Goal: Task Accomplishment & Management: Manage account settings

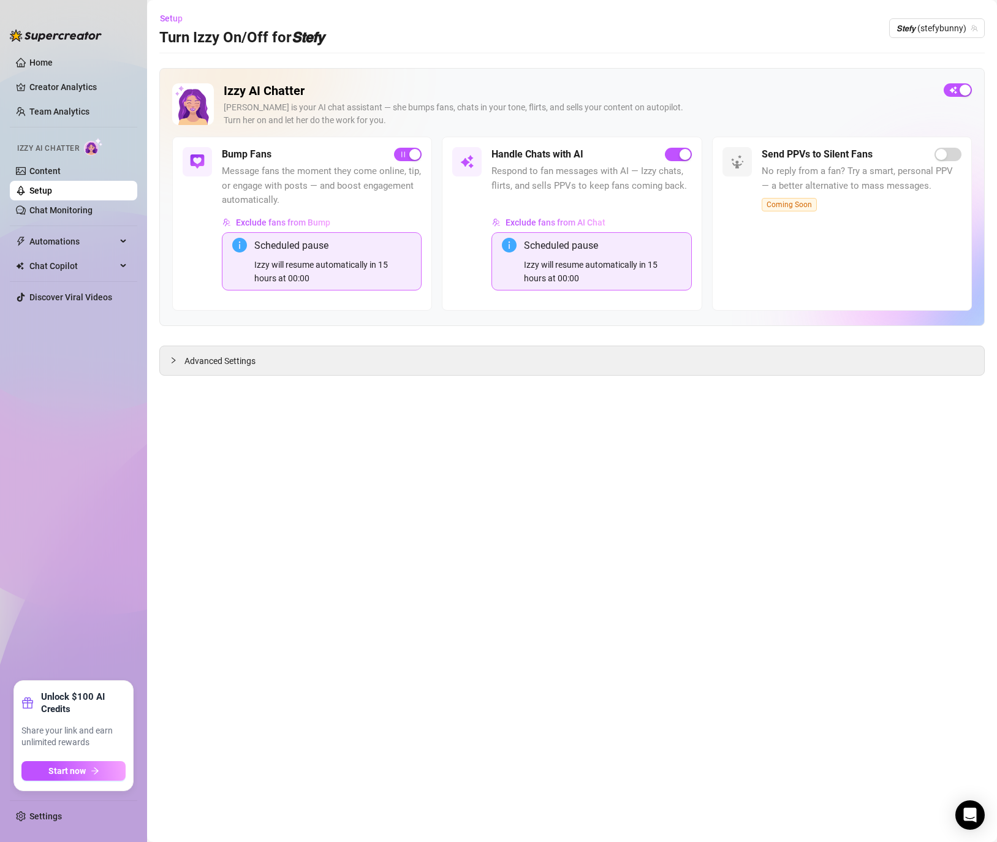
click at [959, 97] on div "Izzy AI Chatter [PERSON_NAME] is your AI chat assistant — she bumps fans, chats…" at bounding box center [571, 109] width 799 height 53
click at [959, 85] on div "button" at bounding box center [964, 90] width 11 height 11
click at [949, 43] on div "Setup Turn Izzy On/Off for 𝙎𝙩𝙚𝙛𝙮 𝙎𝙩𝙚𝙛𝙮 (stefybunny)" at bounding box center [571, 28] width 825 height 39
click at [943, 28] on span "𝙎𝙩𝙚𝙛𝙮 (stefybunny)" at bounding box center [936, 28] width 81 height 18
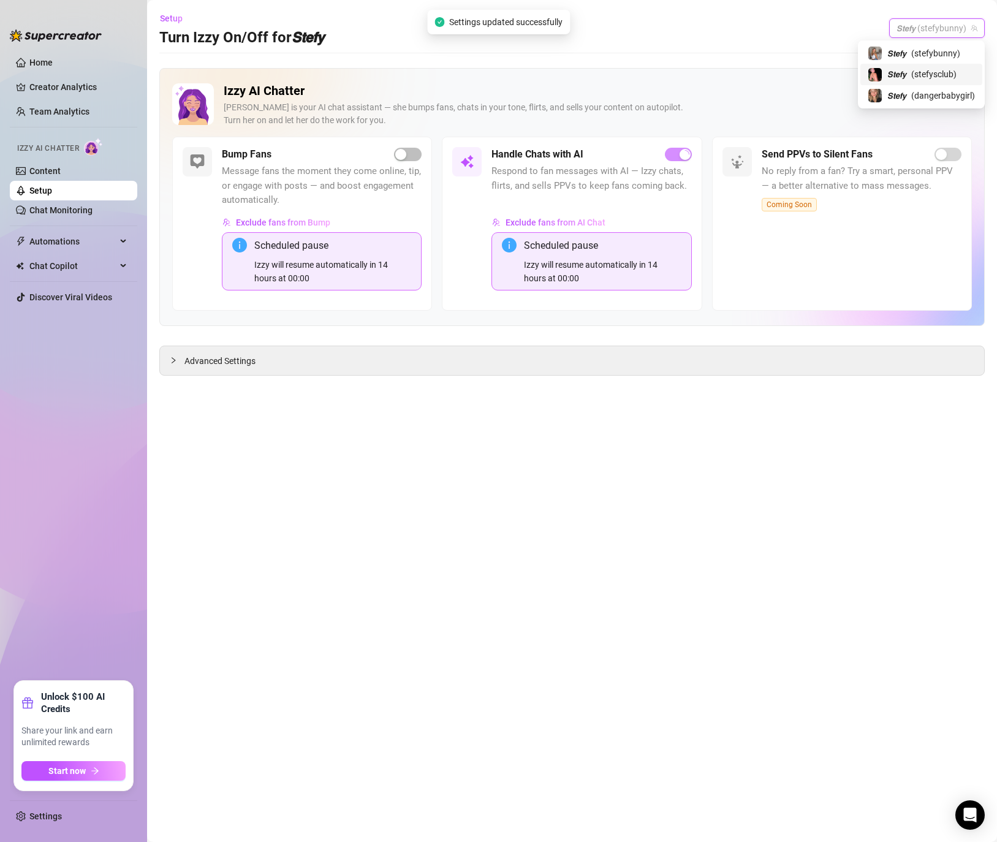
click at [938, 83] on div "𝙎𝙩𝙚𝙛𝙮 ( stefysclub )" at bounding box center [921, 74] width 122 height 21
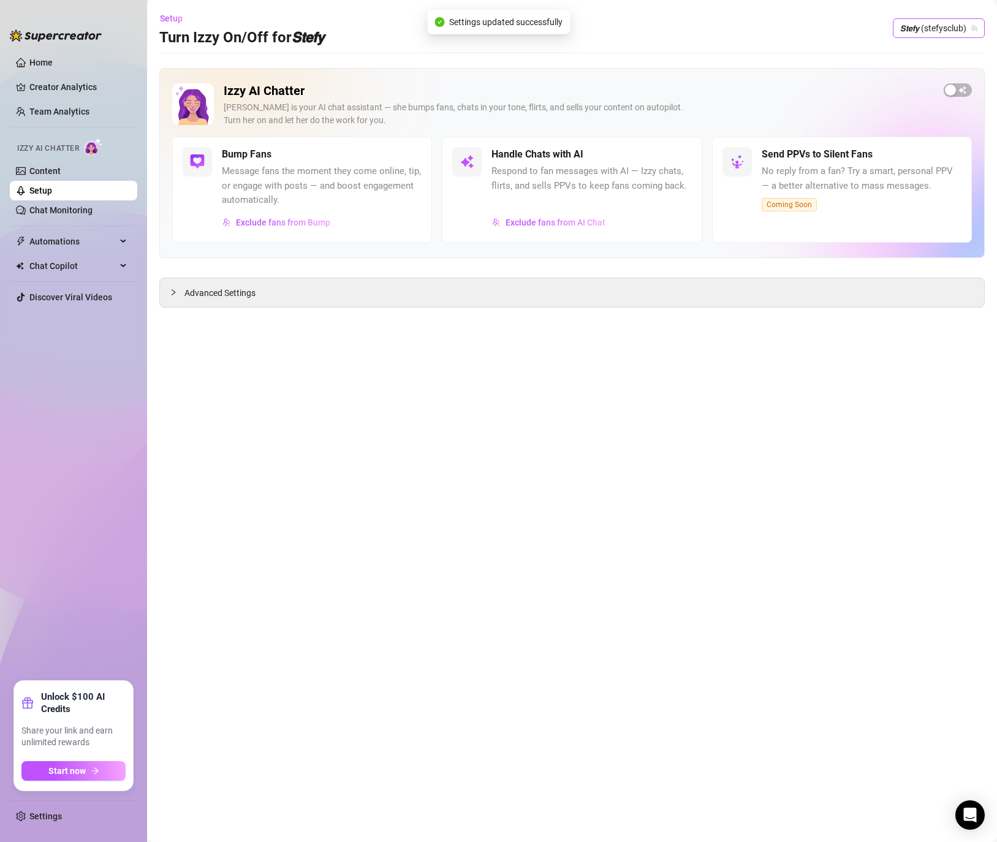
click at [910, 26] on span "𝙎𝙩𝙚𝙛𝙮 (stefysclub)" at bounding box center [938, 28] width 77 height 18
click at [906, 100] on div "𝙎𝙩𝙚𝙛𝙮 ( dangerbabygirl )" at bounding box center [920, 95] width 107 height 15
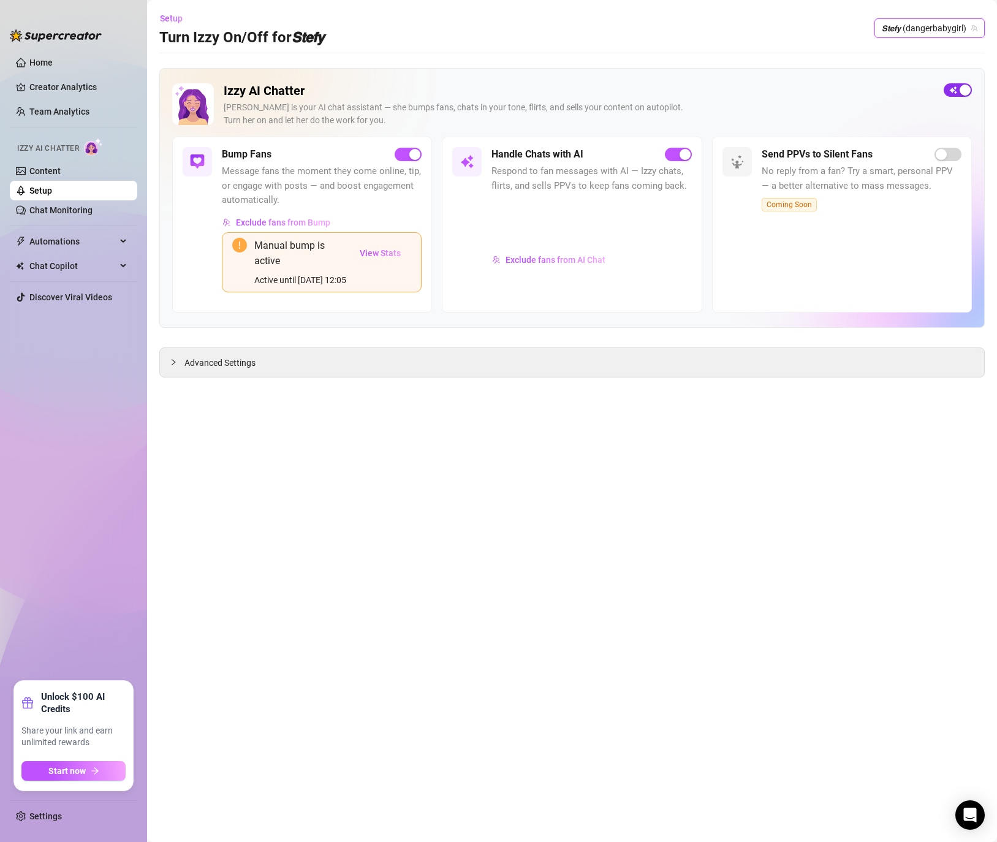
click at [957, 92] on button "button" at bounding box center [957, 89] width 28 height 13
click at [387, 249] on span "View Stats" at bounding box center [380, 253] width 41 height 10
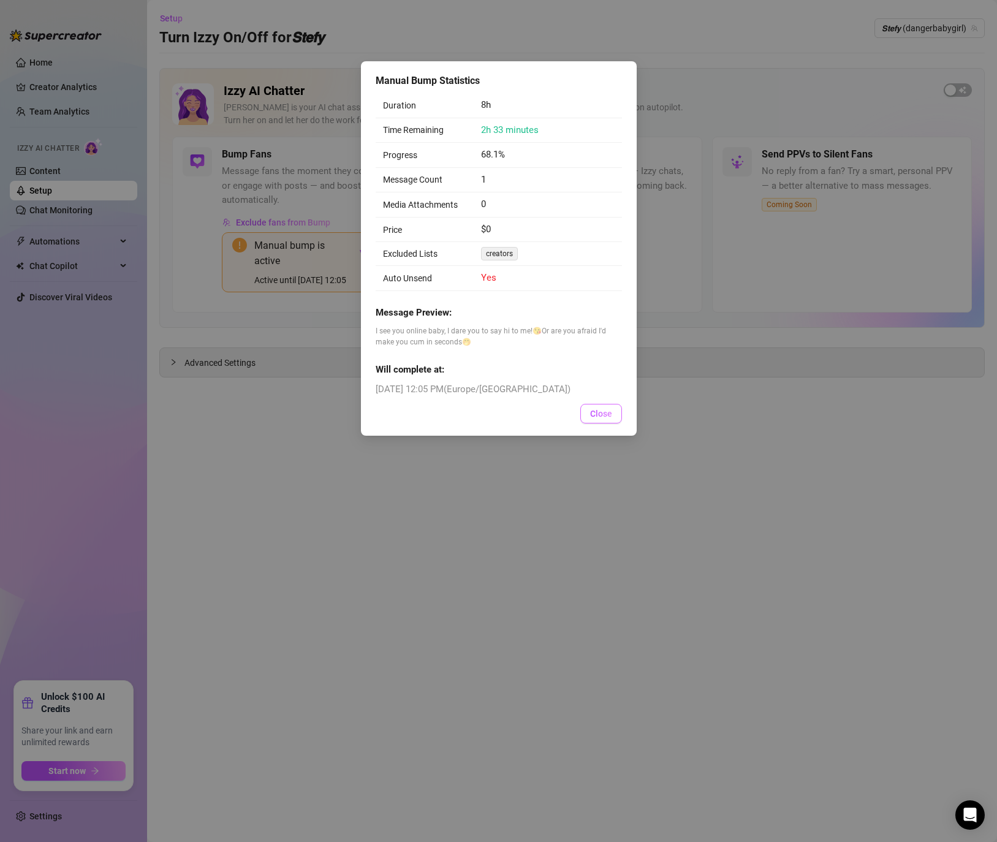
click at [596, 413] on span "Close" at bounding box center [601, 414] width 22 height 10
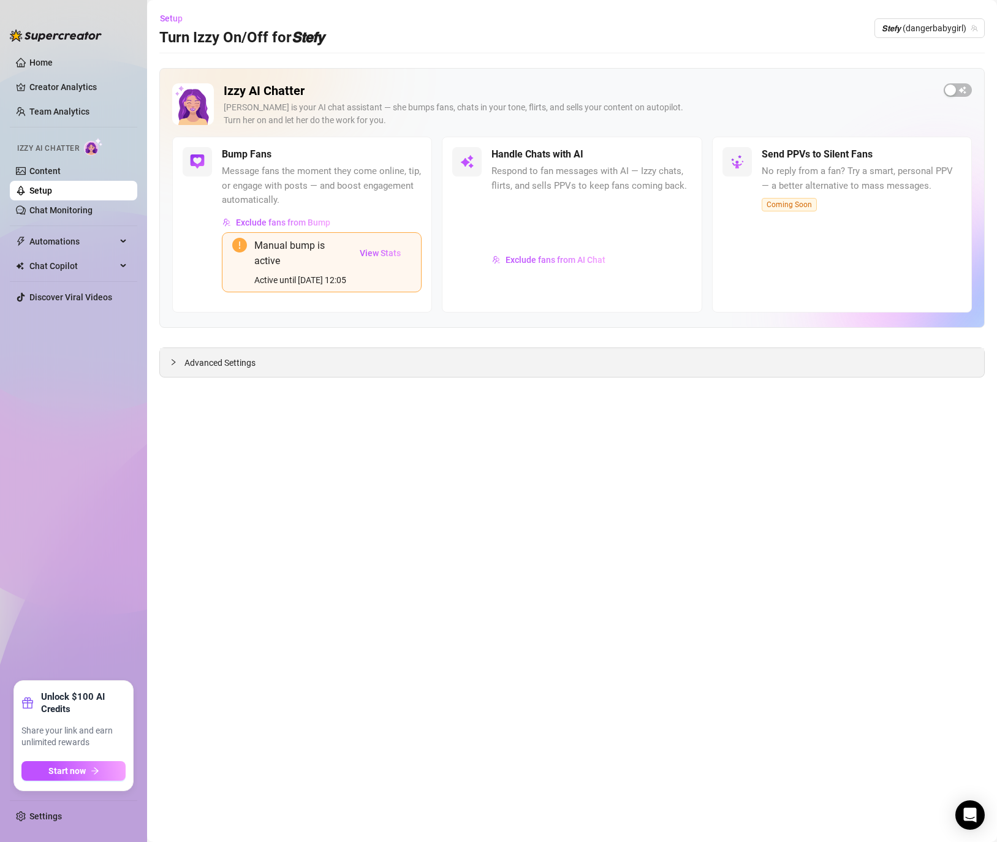
click at [263, 364] on div "Advanced Settings" at bounding box center [572, 362] width 824 height 29
click at [242, 369] on span "Advanced Settings" at bounding box center [219, 362] width 71 height 13
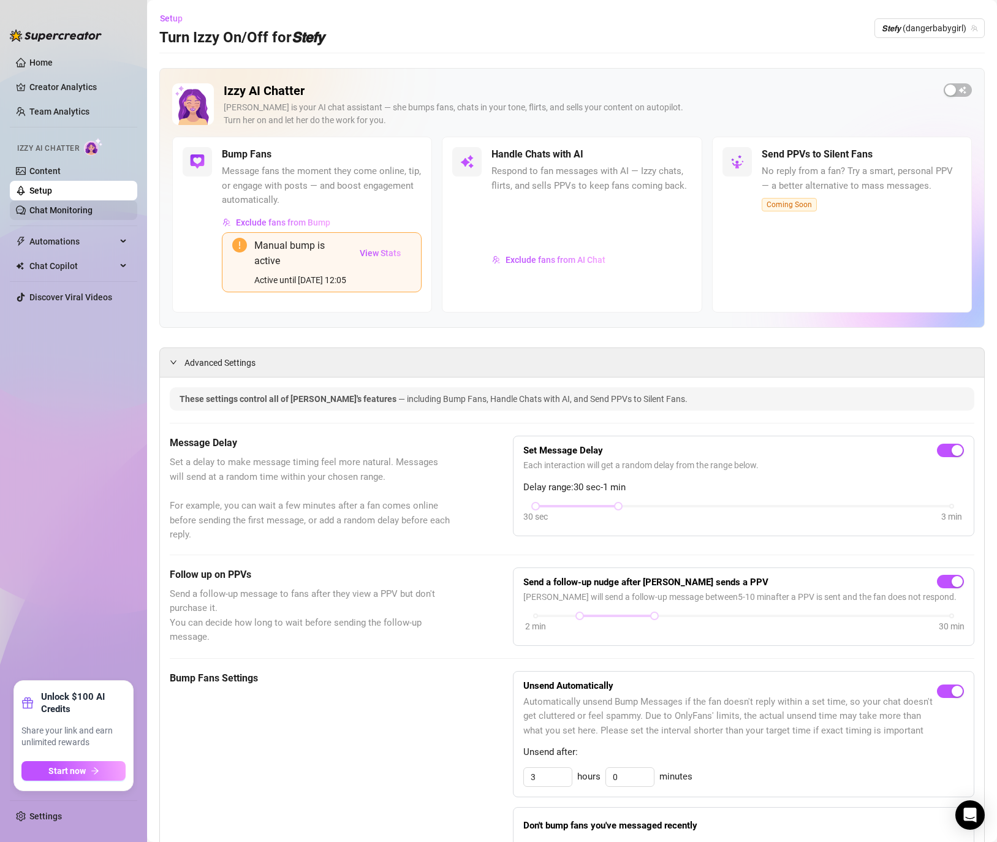
click at [72, 211] on link "Chat Monitoring" at bounding box center [60, 210] width 63 height 10
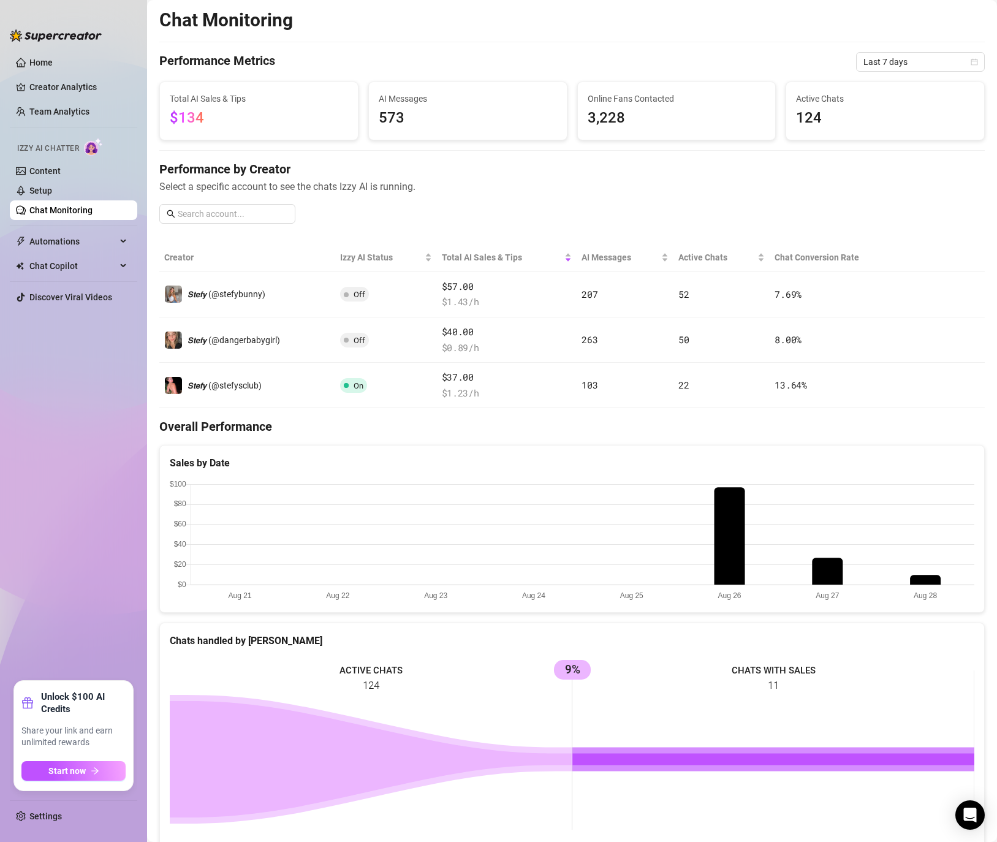
scroll to position [1, 0]
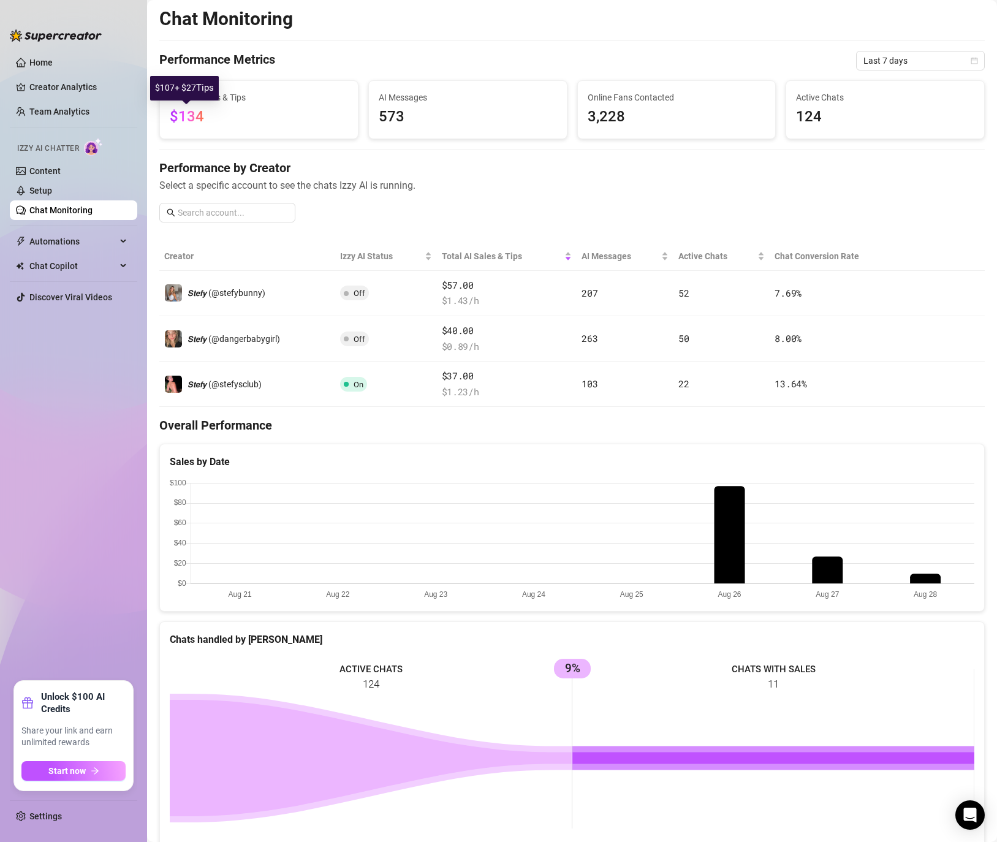
click at [183, 119] on span "$134" at bounding box center [187, 116] width 34 height 17
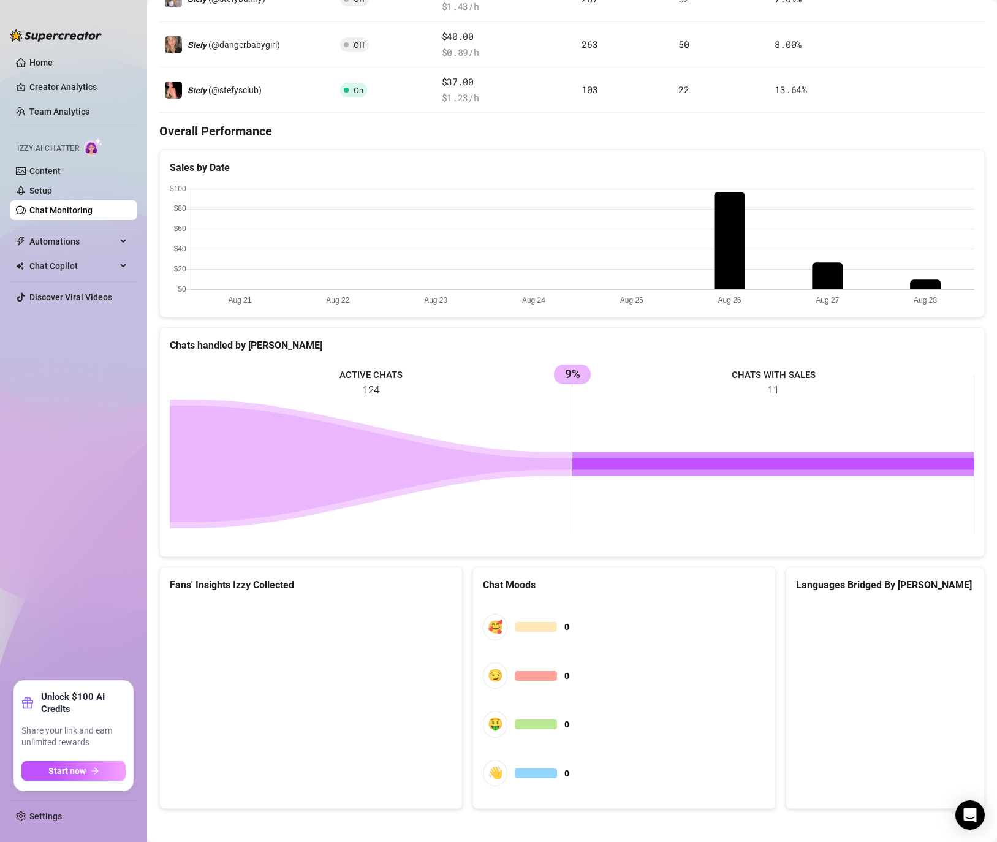
scroll to position [299, 0]
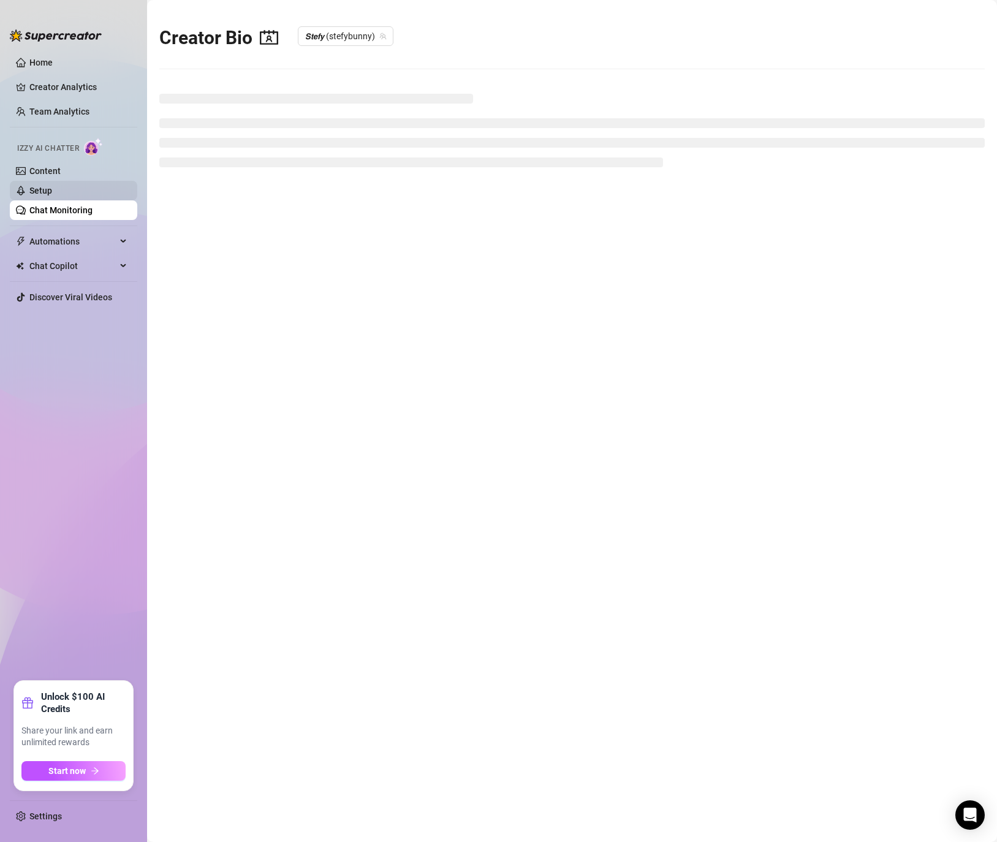
click at [52, 190] on link "Setup" at bounding box center [40, 191] width 23 height 10
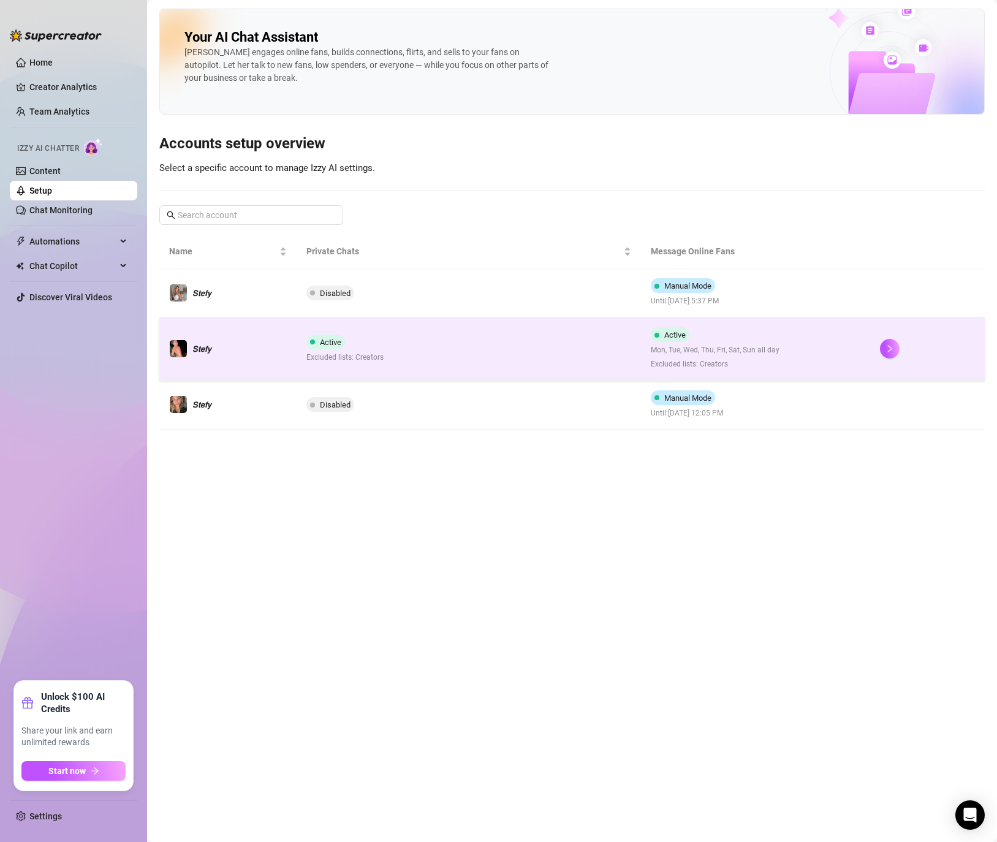
click at [874, 349] on td at bounding box center [927, 348] width 115 height 63
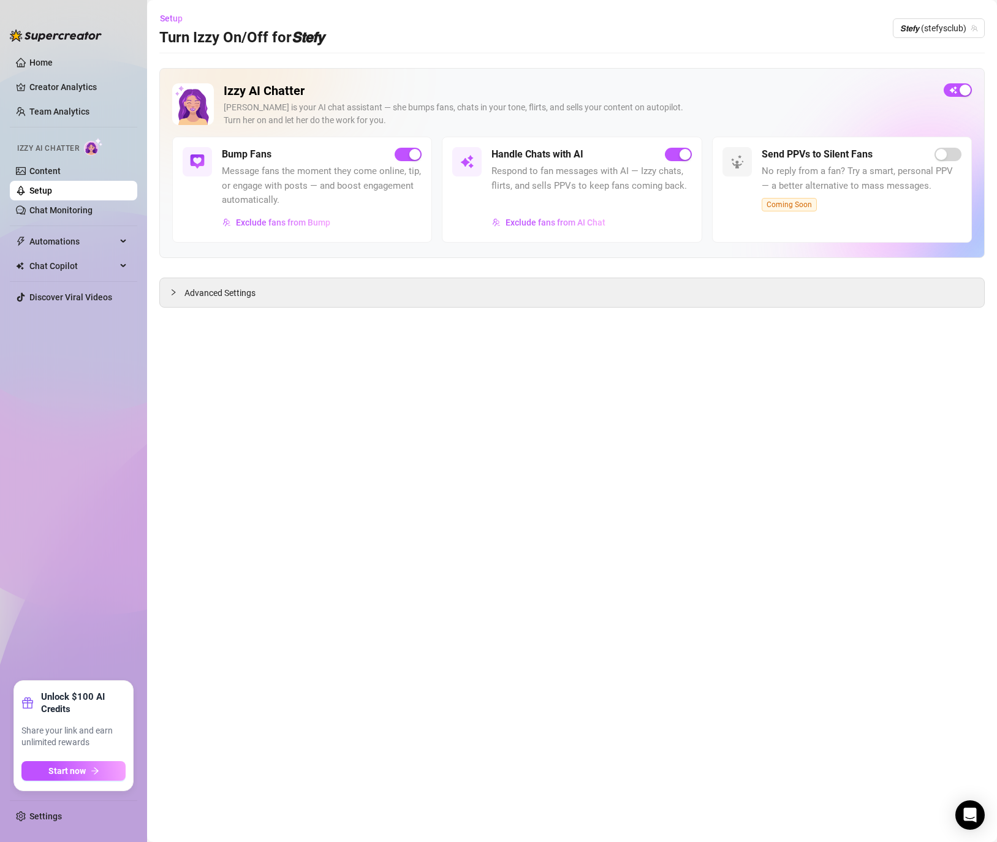
click at [969, 89] on div "button" at bounding box center [964, 90] width 11 height 11
click at [162, 15] on span "Setup" at bounding box center [171, 18] width 23 height 10
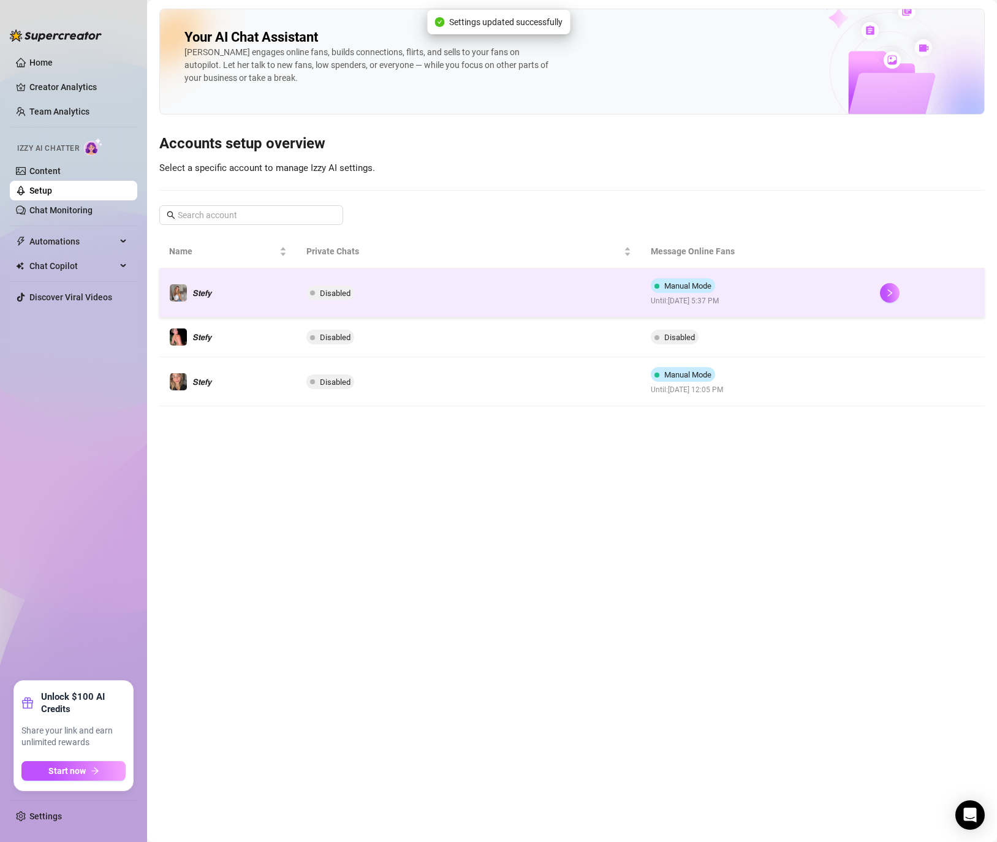
drag, startPoint x: 820, startPoint y: 290, endPoint x: 837, endPoint y: 290, distance: 17.2
click at [837, 290] on td "Manual Mode Until: [DATE] 5:37 PM" at bounding box center [755, 292] width 229 height 49
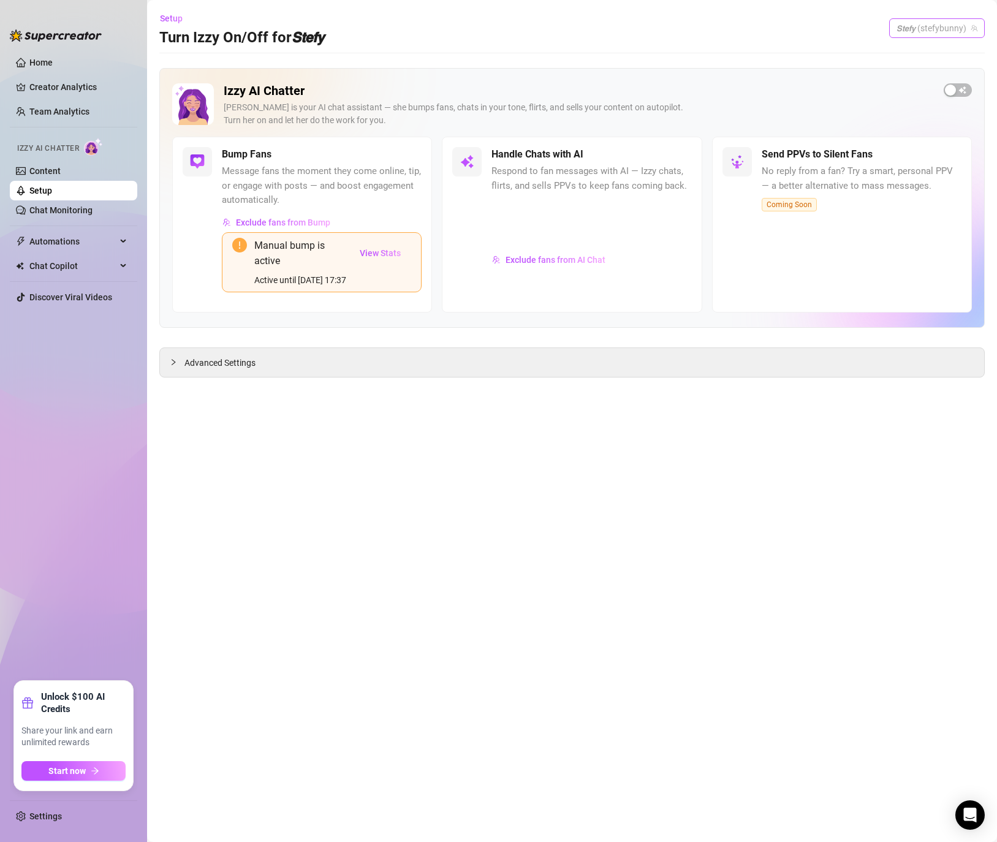
click at [916, 22] on span "𝙎𝙩𝙚𝙛𝙮 (stefybunny)" at bounding box center [936, 28] width 81 height 18
click at [913, 99] on span "( dangerbabygirl )" at bounding box center [943, 95] width 64 height 13
click at [205, 377] on div "Advanced Settings" at bounding box center [572, 362] width 824 height 29
click at [208, 369] on span "Advanced Settings" at bounding box center [219, 362] width 71 height 13
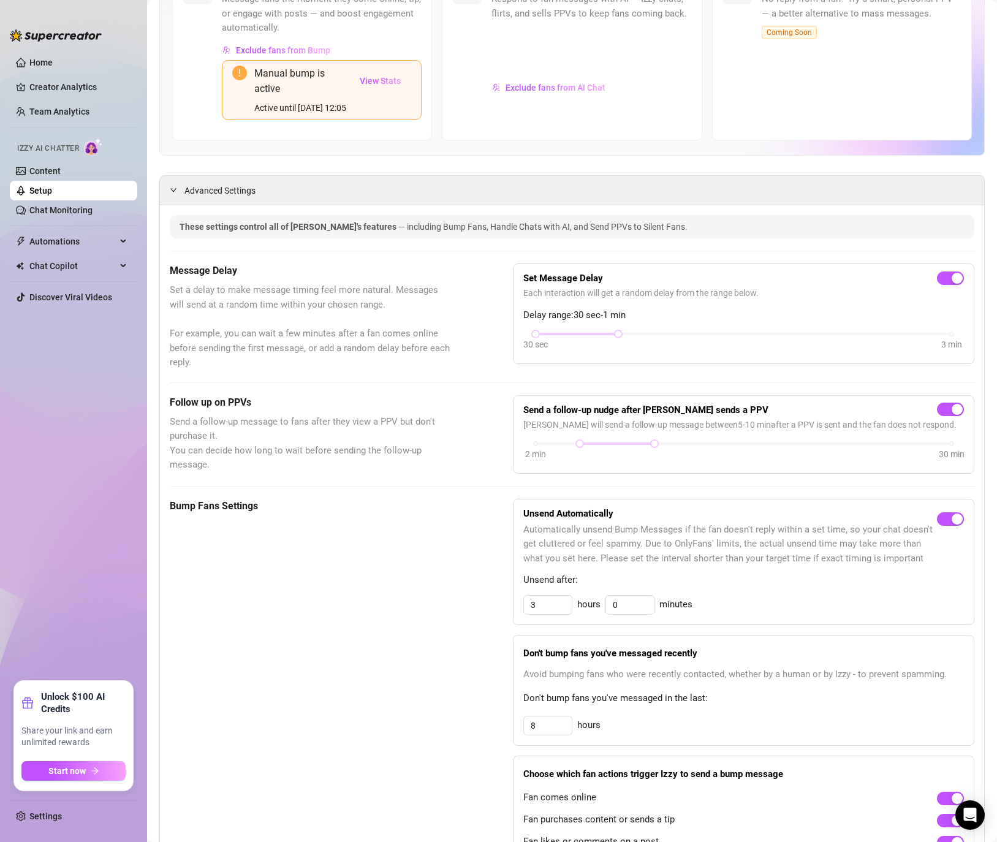
scroll to position [151, 0]
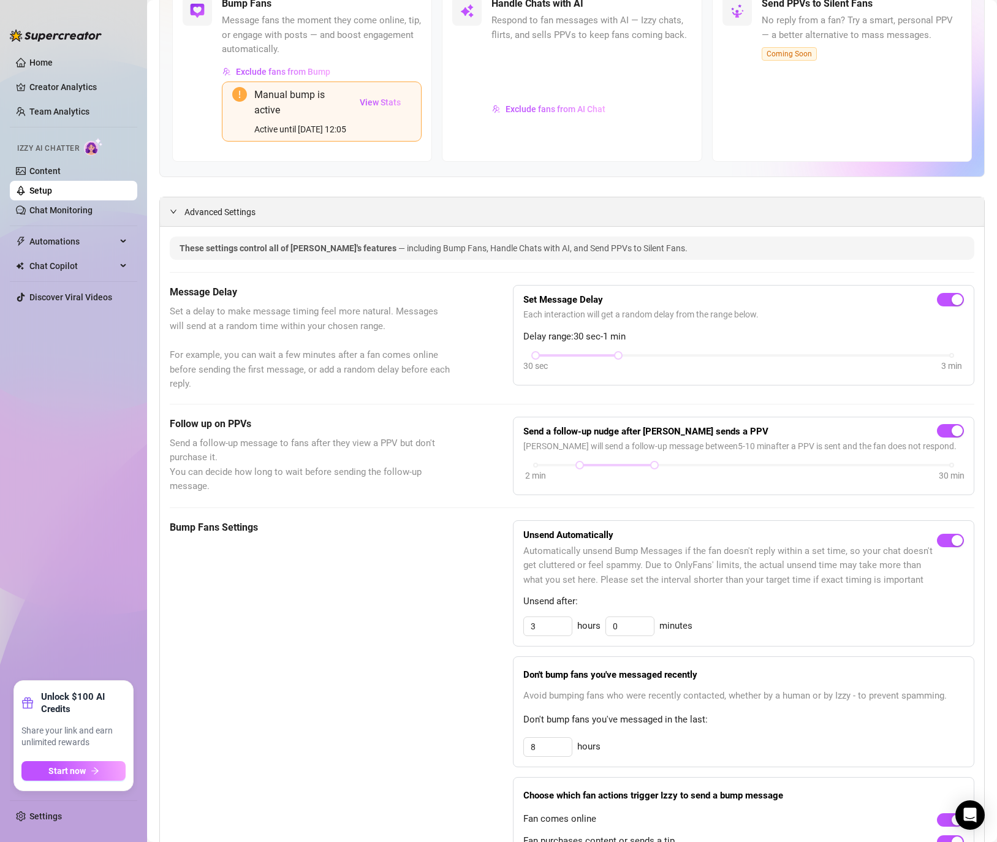
click at [198, 219] on span "Advanced Settings" at bounding box center [219, 211] width 71 height 13
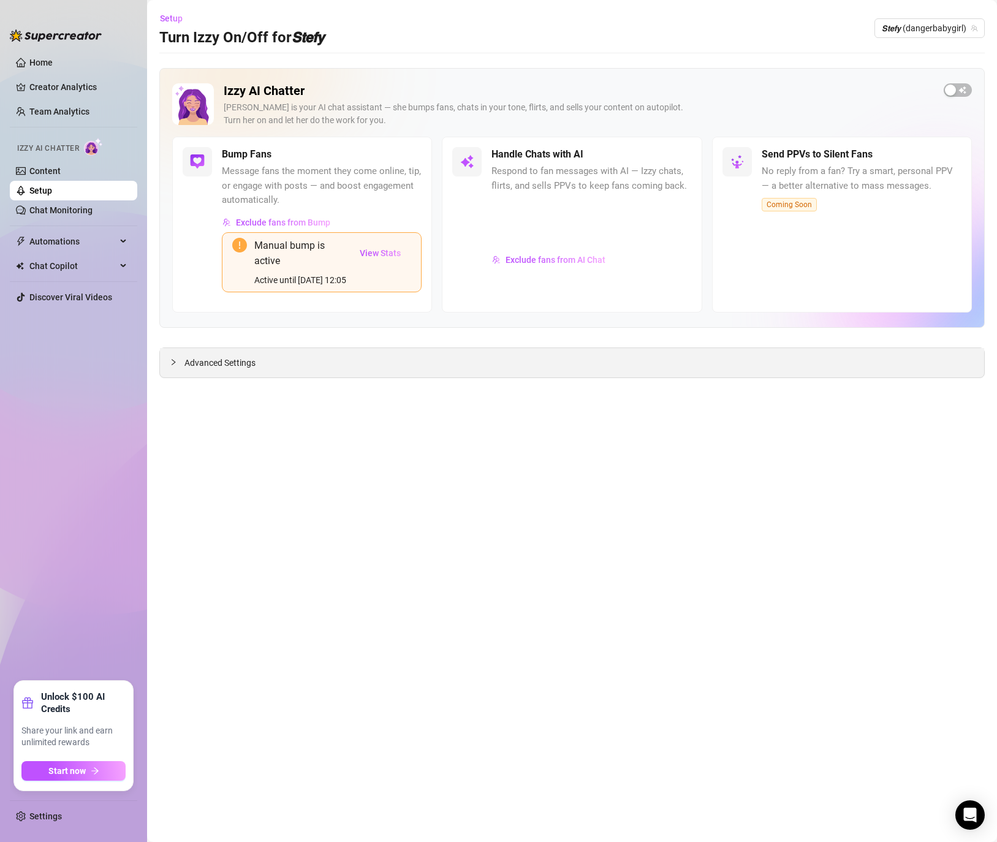
scroll to position [0, 0]
click at [194, 369] on span "Advanced Settings" at bounding box center [219, 362] width 71 height 13
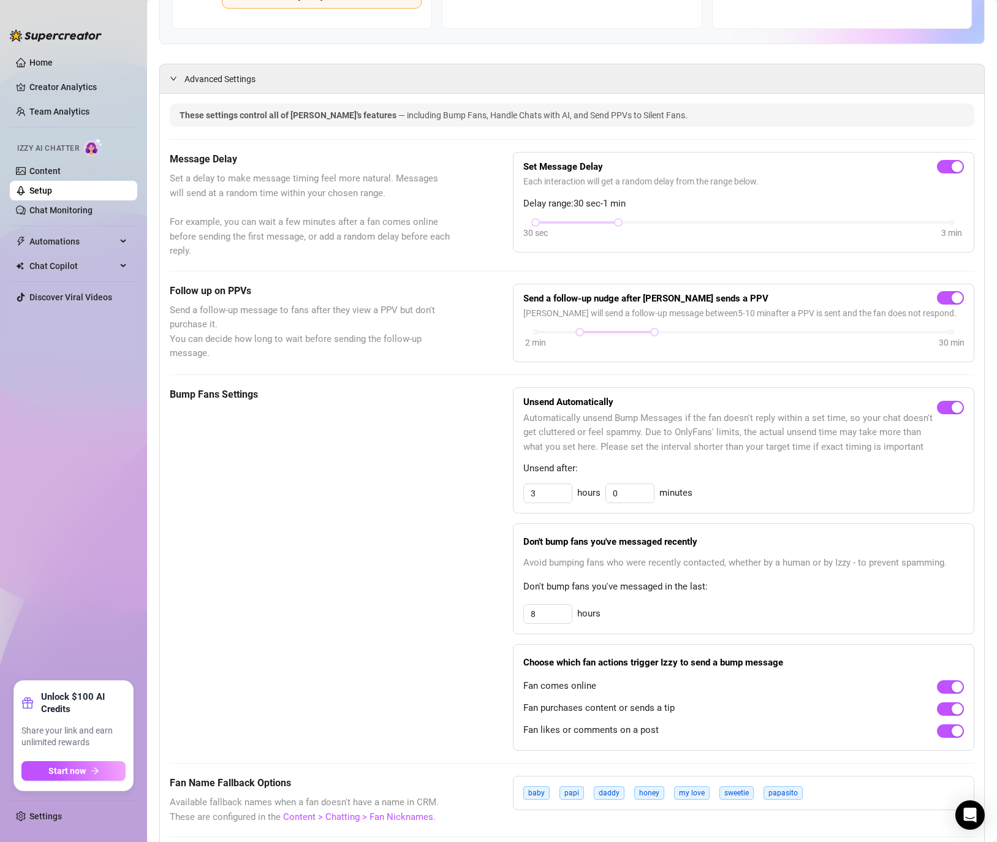
scroll to position [288, 0]
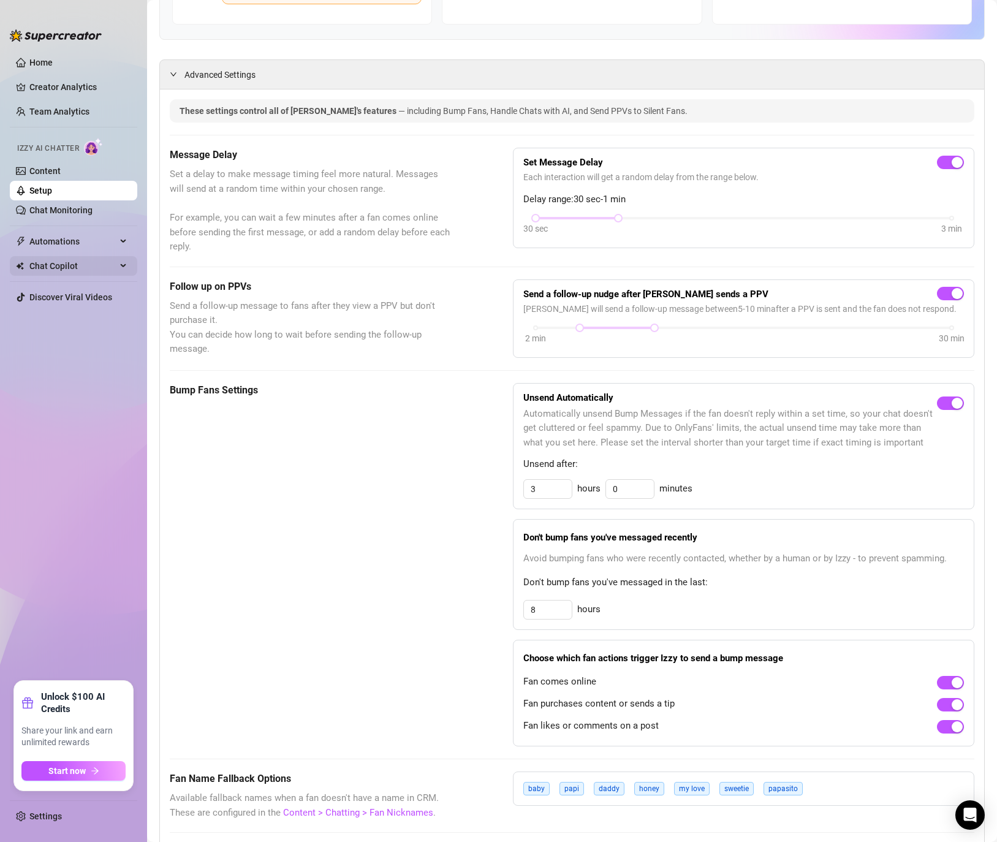
click at [115, 270] on span "Chat Copilot" at bounding box center [72, 266] width 87 height 20
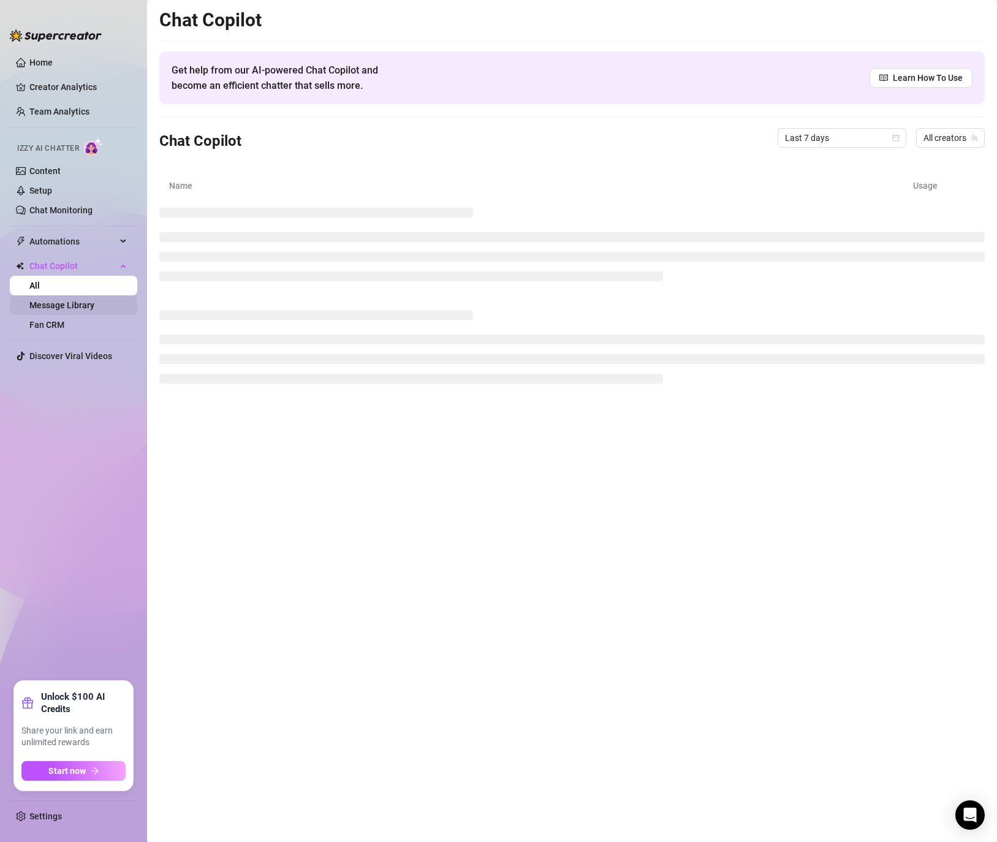
click at [94, 307] on link "Message Library" at bounding box center [61, 305] width 65 height 10
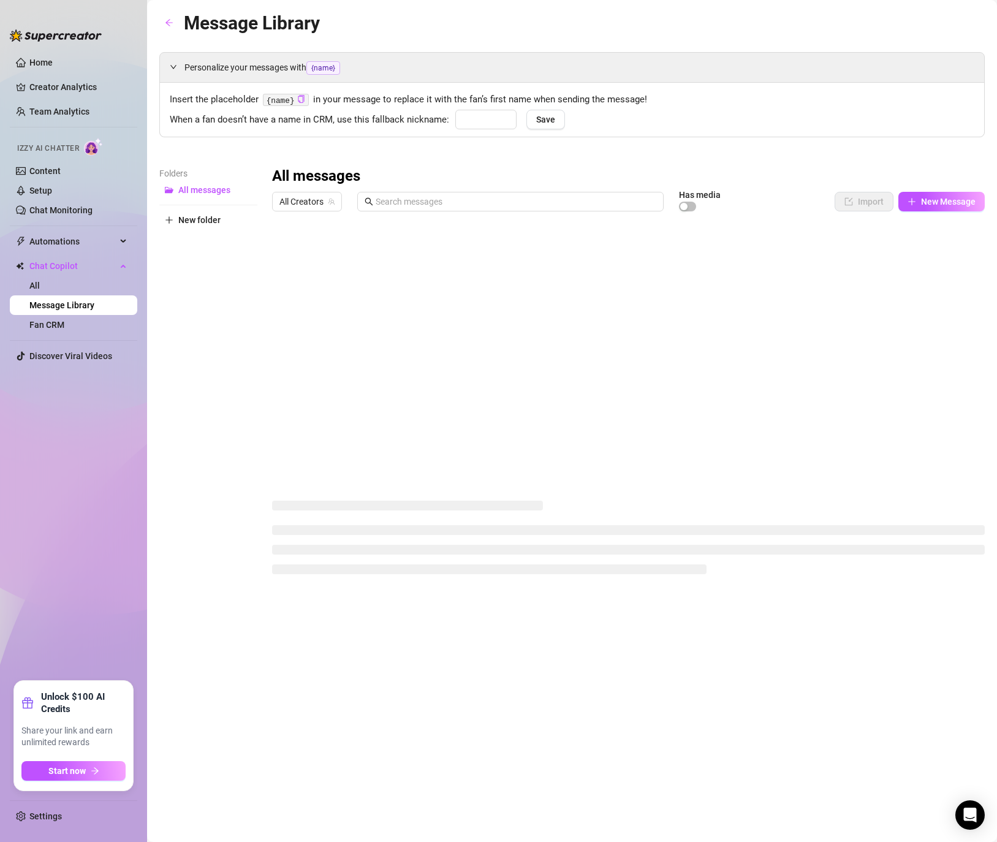
type input "babe"
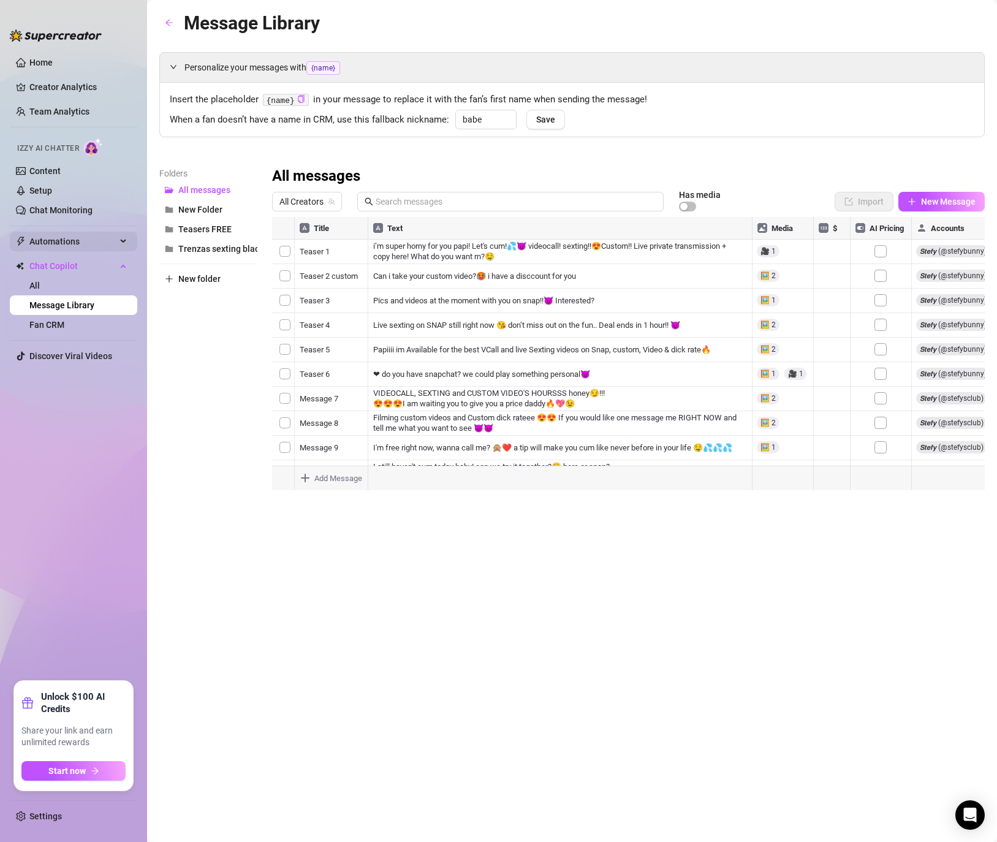
click at [80, 239] on span "Automations" at bounding box center [72, 242] width 87 height 20
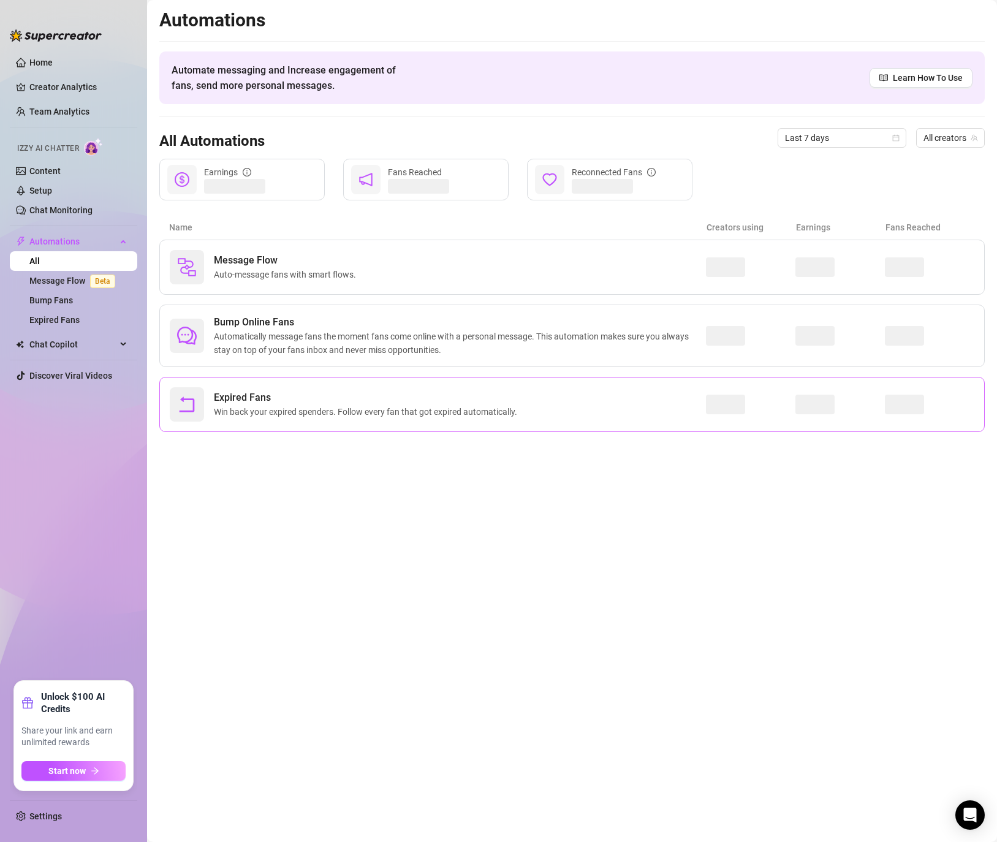
click at [280, 396] on span "Expired Fans" at bounding box center [368, 397] width 308 height 15
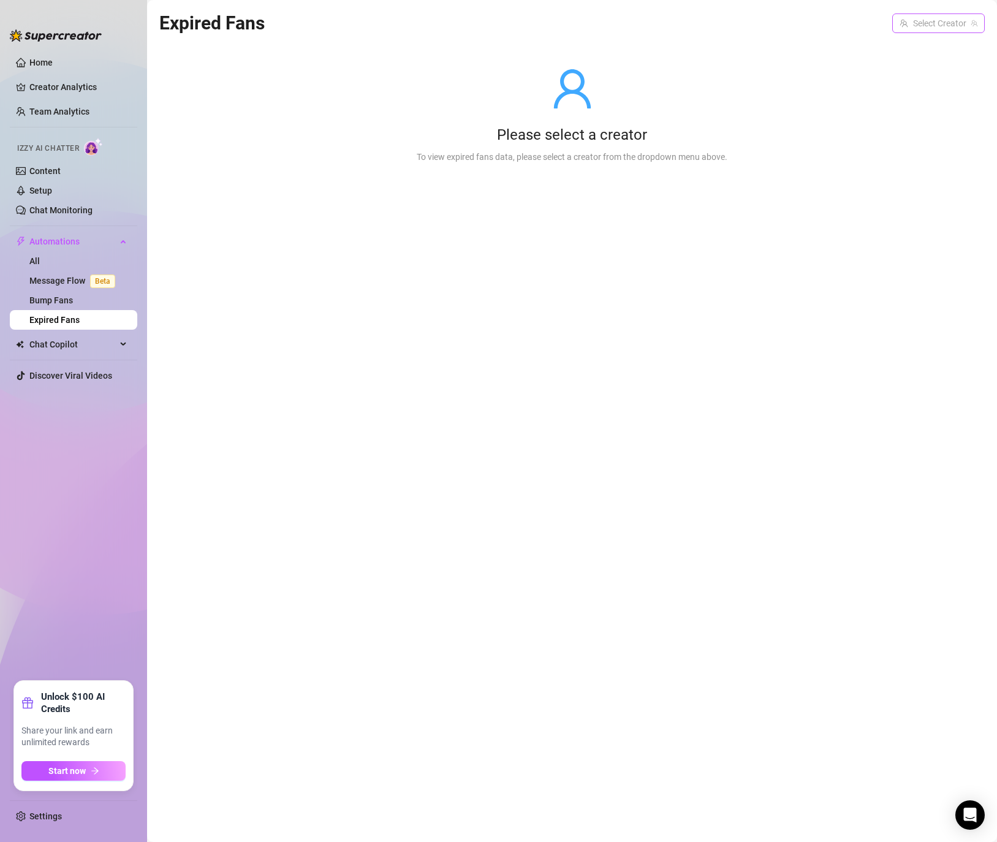
click at [929, 23] on input "search" at bounding box center [932, 23] width 67 height 18
click at [929, 71] on span "( stefysclub )" at bounding box center [933, 68] width 45 height 13
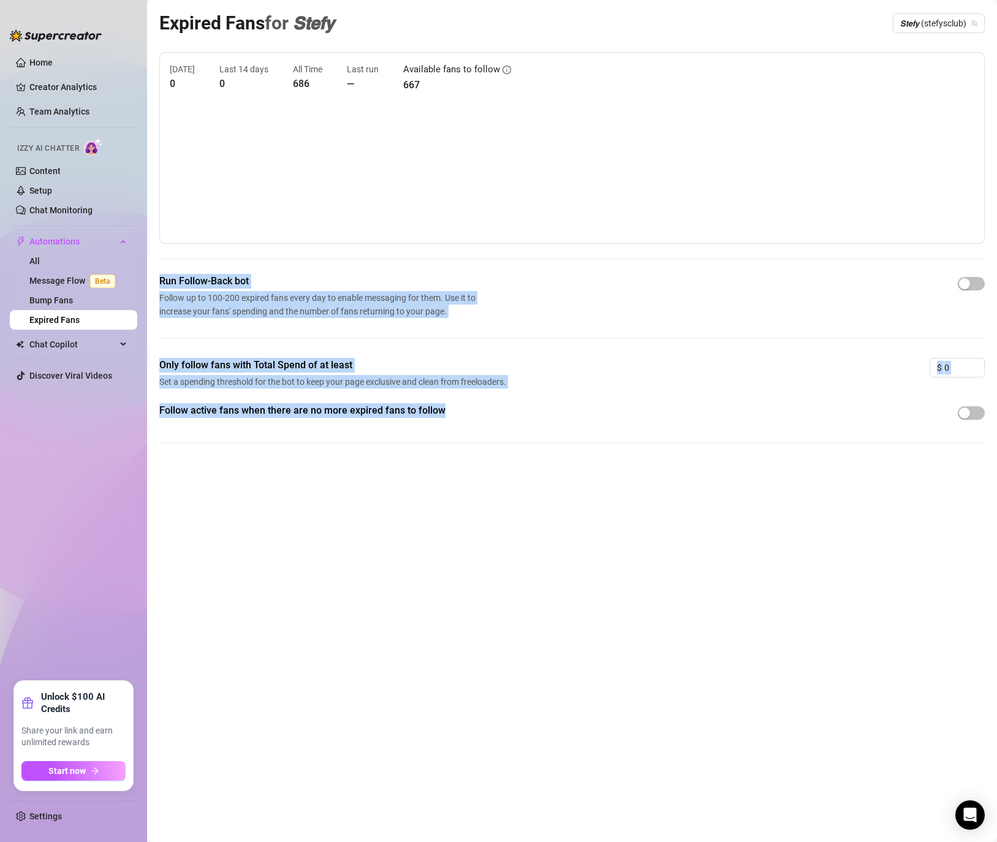
drag, startPoint x: 450, startPoint y: 413, endPoint x: 160, endPoint y: 278, distance: 319.8
click at [160, 278] on form "Run Follow-Back bot Follow up to 100-200 expired fans every day to enable messa…" at bounding box center [571, 368] width 825 height 189
copy form "Run Follow-Back bot Follow up to 100-200 expired fans every day to enable messa…"
click at [969, 292] on div at bounding box center [970, 284] width 27 height 20
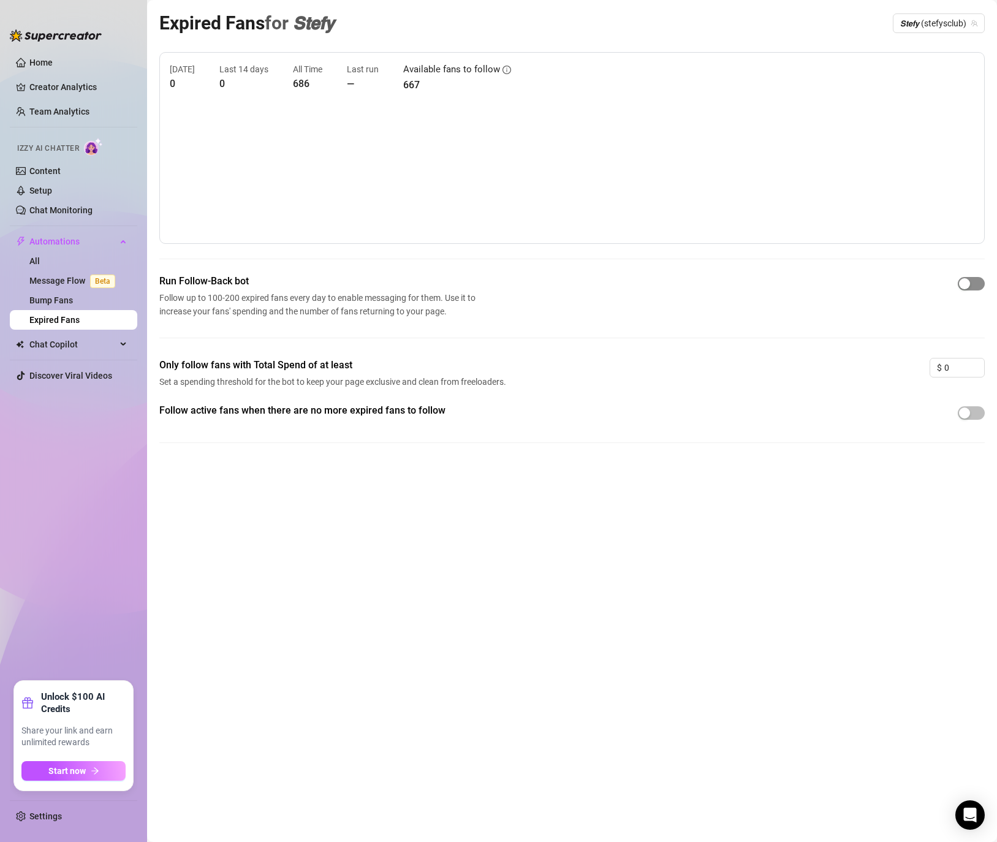
click at [969, 287] on div "button" at bounding box center [964, 283] width 11 height 11
click at [971, 409] on span "button" at bounding box center [970, 412] width 27 height 13
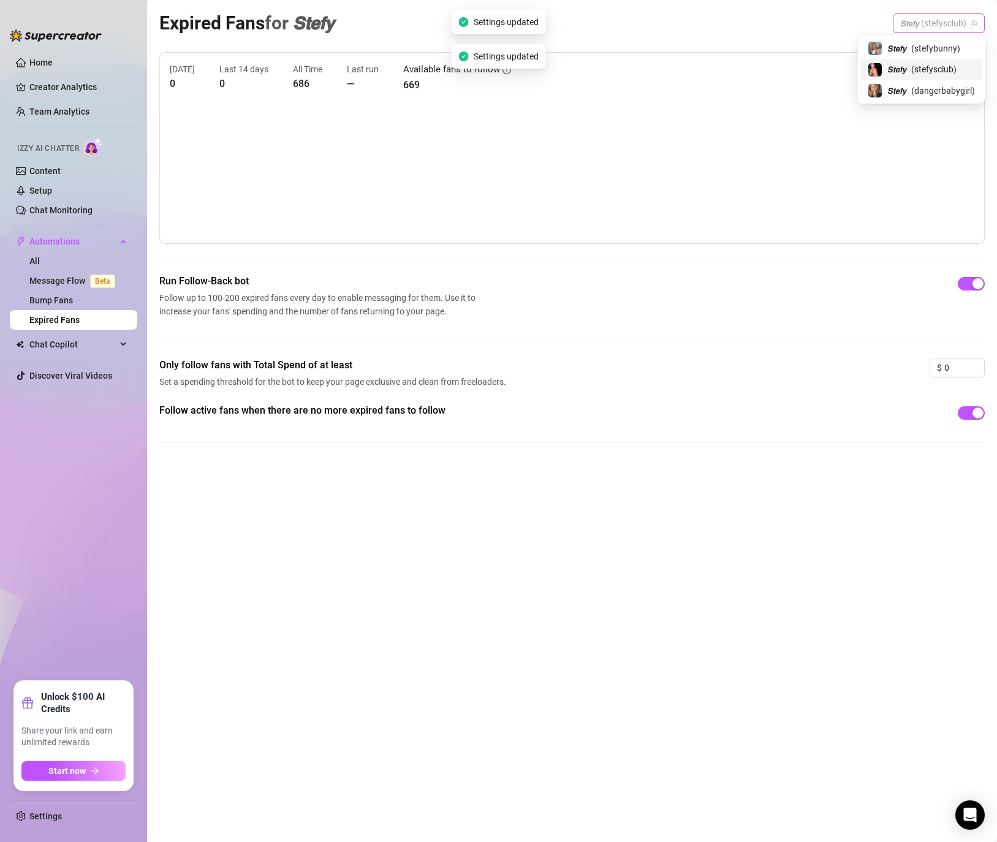
click at [945, 28] on span "𝙎𝙩𝙚𝙛𝙮 (stefysclub)" at bounding box center [938, 23] width 77 height 18
click at [930, 68] on span "( stefysclub )" at bounding box center [933, 68] width 45 height 13
click at [934, 19] on span "𝙎𝙩𝙚𝙛𝙮 (stefysclub)" at bounding box center [938, 23] width 77 height 18
click at [918, 46] on span "( stefybunny )" at bounding box center [935, 48] width 49 height 13
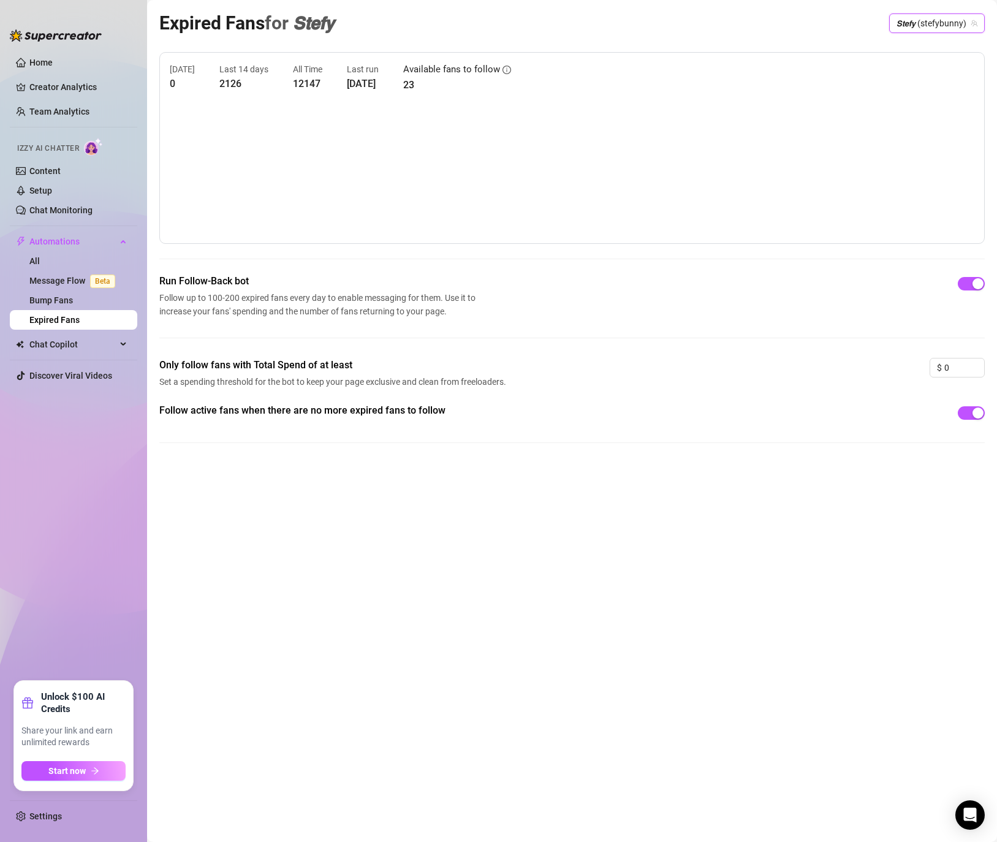
click at [924, 27] on span "𝙎𝙩𝙚𝙛𝙮 (stefybunny)" at bounding box center [936, 23] width 81 height 18
click at [924, 95] on span "( dangerbabygirl )" at bounding box center [943, 90] width 64 height 13
click at [968, 278] on div "button" at bounding box center [964, 283] width 11 height 11
click at [968, 418] on span "button" at bounding box center [970, 412] width 27 height 13
click at [518, 162] on canvas at bounding box center [572, 172] width 804 height 123
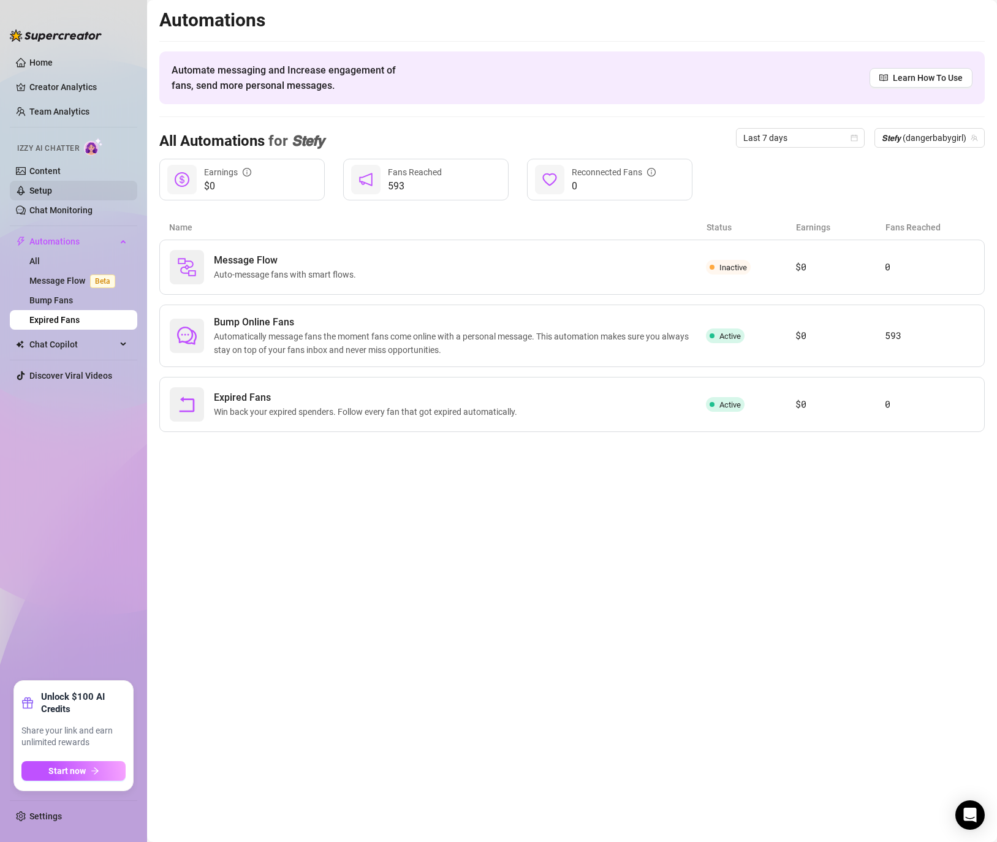
click at [48, 189] on link "Setup" at bounding box center [40, 191] width 23 height 10
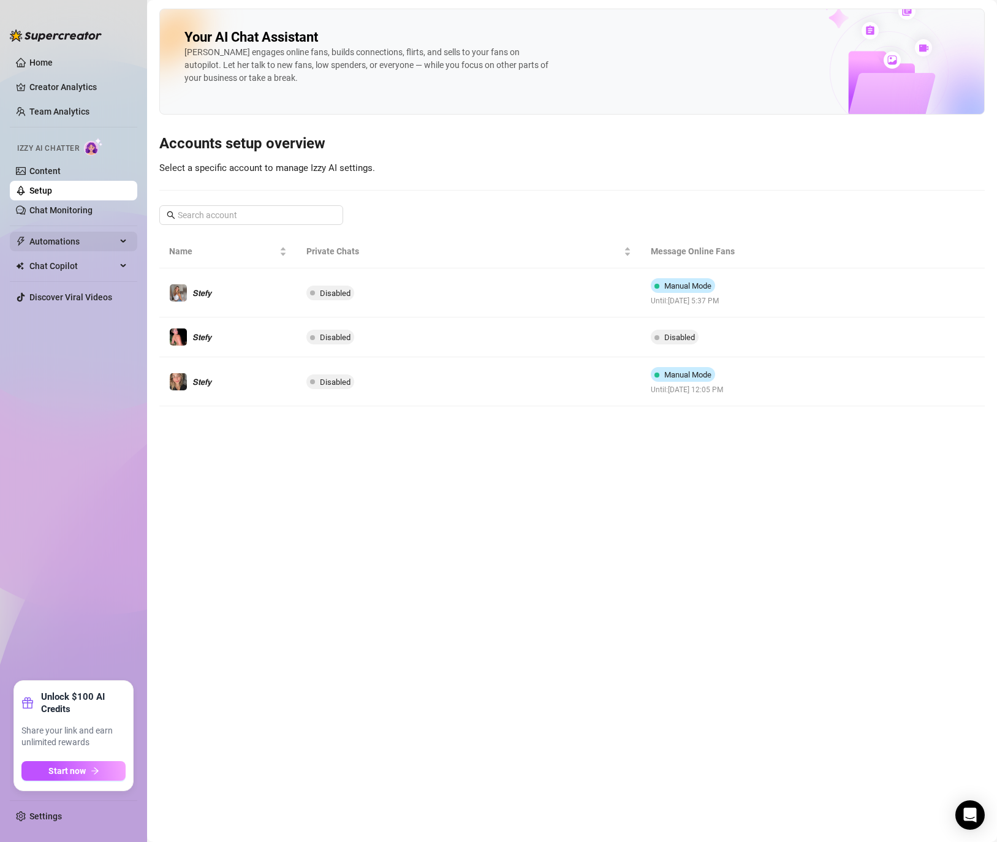
click at [61, 249] on span "Automations" at bounding box center [72, 242] width 87 height 20
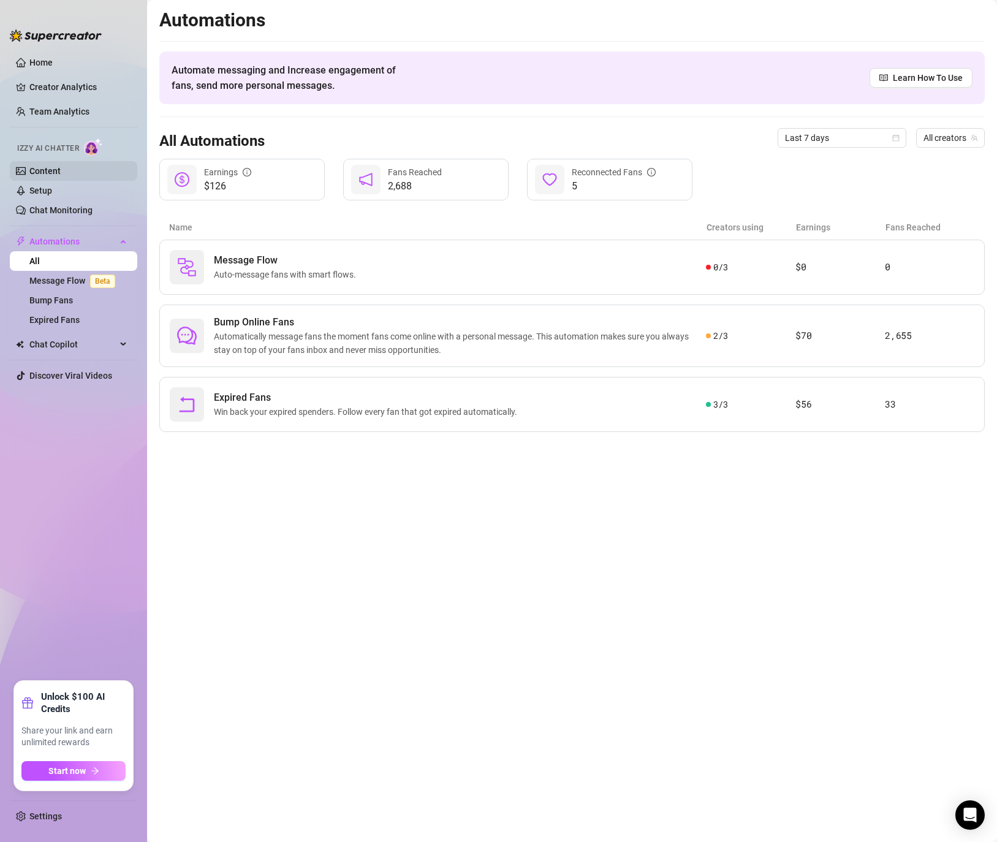
click at [41, 176] on link "Content" at bounding box center [44, 171] width 31 height 10
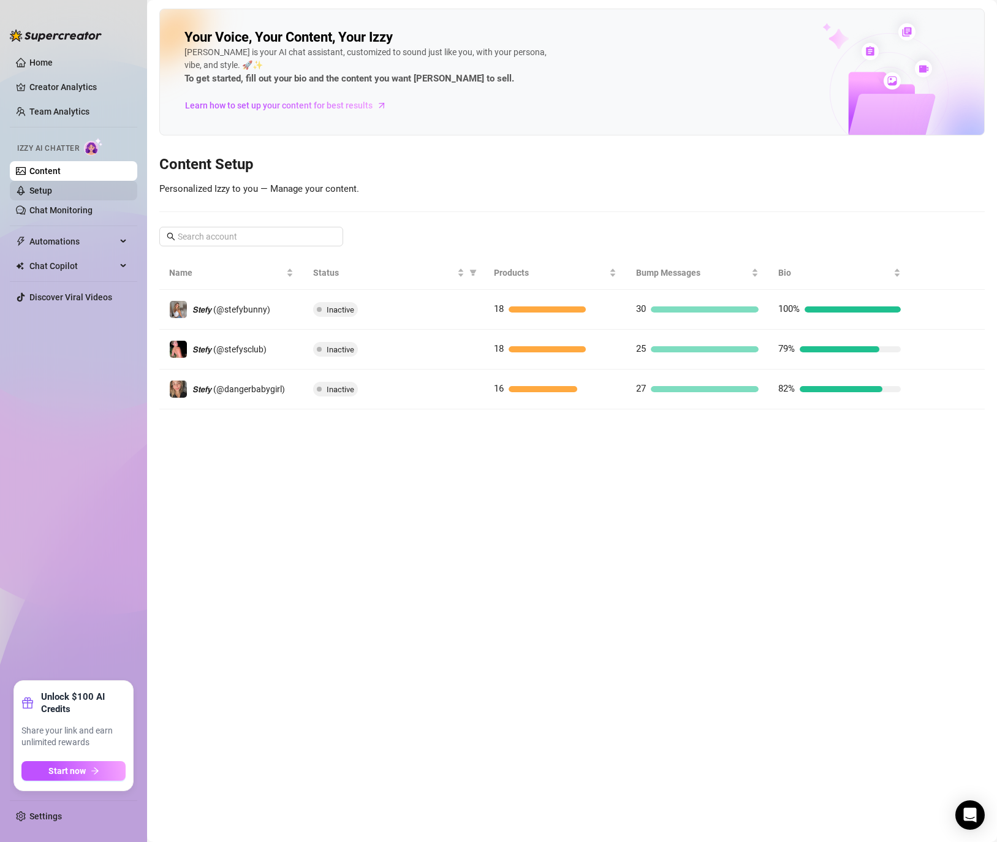
click at [39, 195] on link "Setup" at bounding box center [40, 191] width 23 height 10
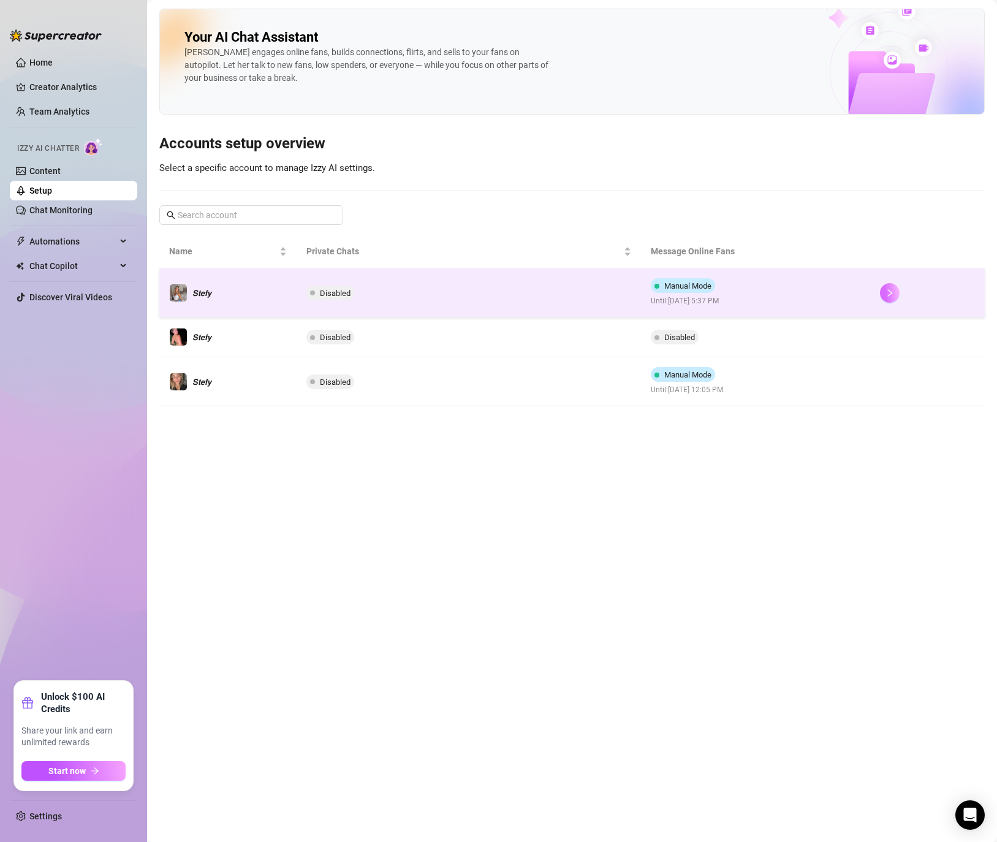
click at [882, 289] on button "button" at bounding box center [890, 293] width 20 height 20
